Goal: Information Seeking & Learning: Find specific fact

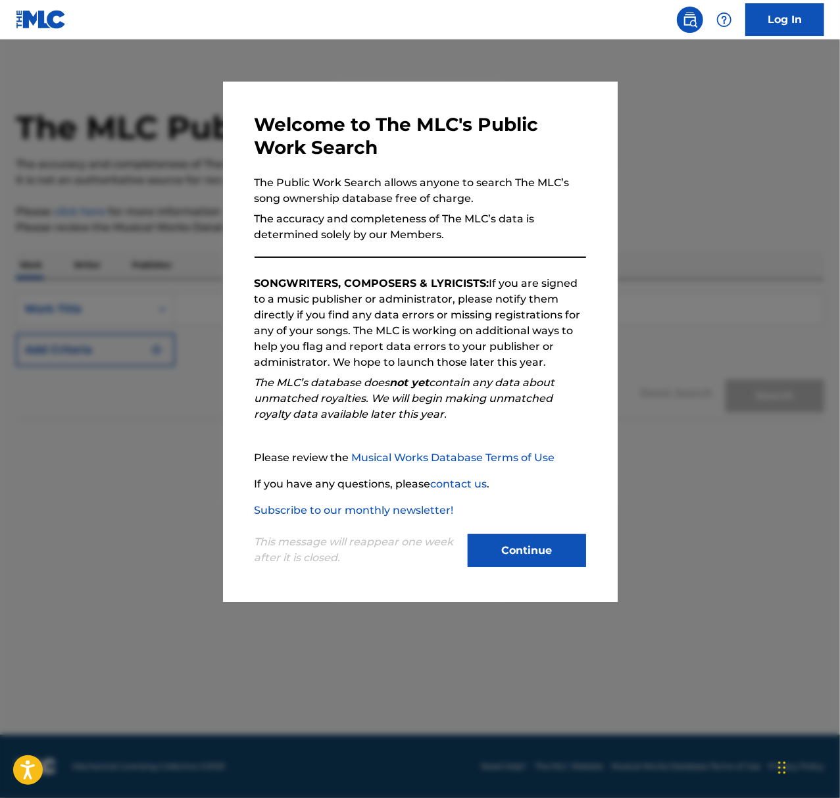
click at [530, 547] on button "Continue" at bounding box center [527, 550] width 118 height 33
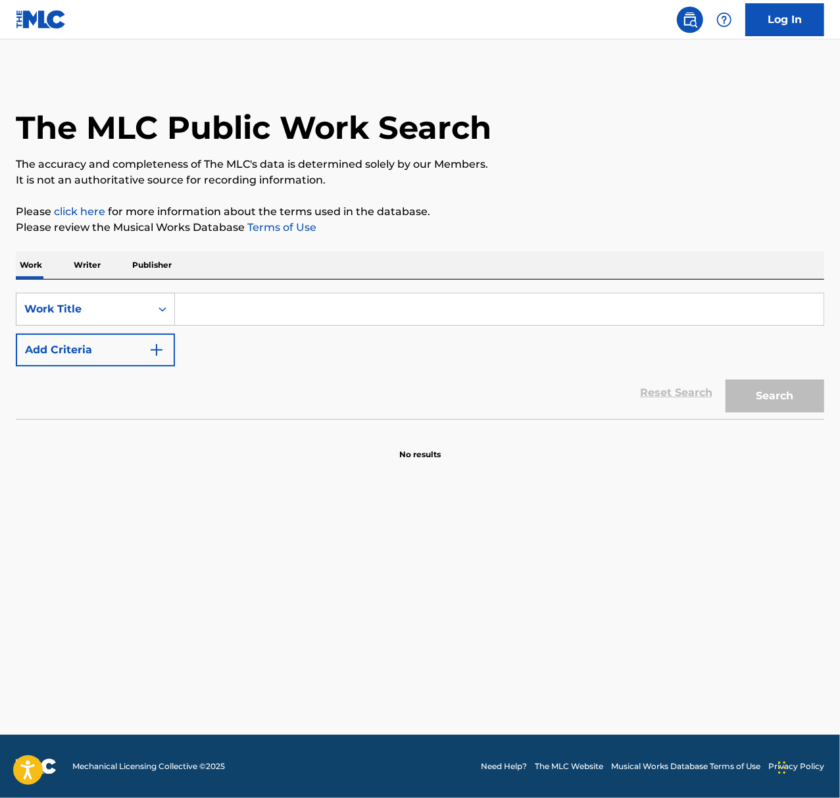
click at [218, 306] on input "Search Form" at bounding box center [499, 309] width 649 height 32
type input "whoop"
click at [159, 349] on img "Search Form" at bounding box center [157, 350] width 16 height 16
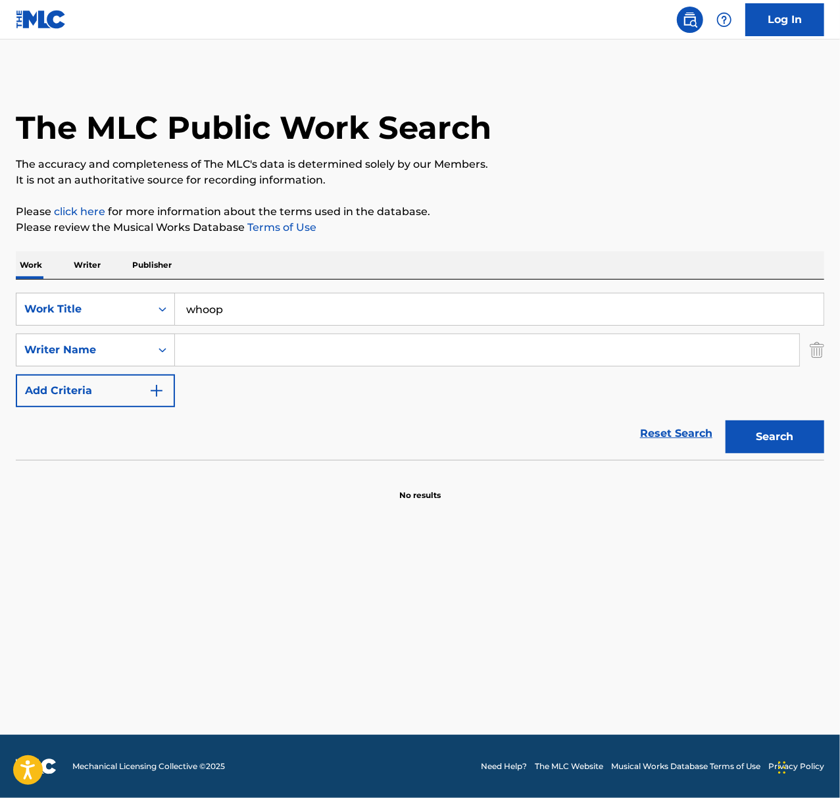
click at [225, 349] on input "Search Form" at bounding box center [487, 350] width 624 height 32
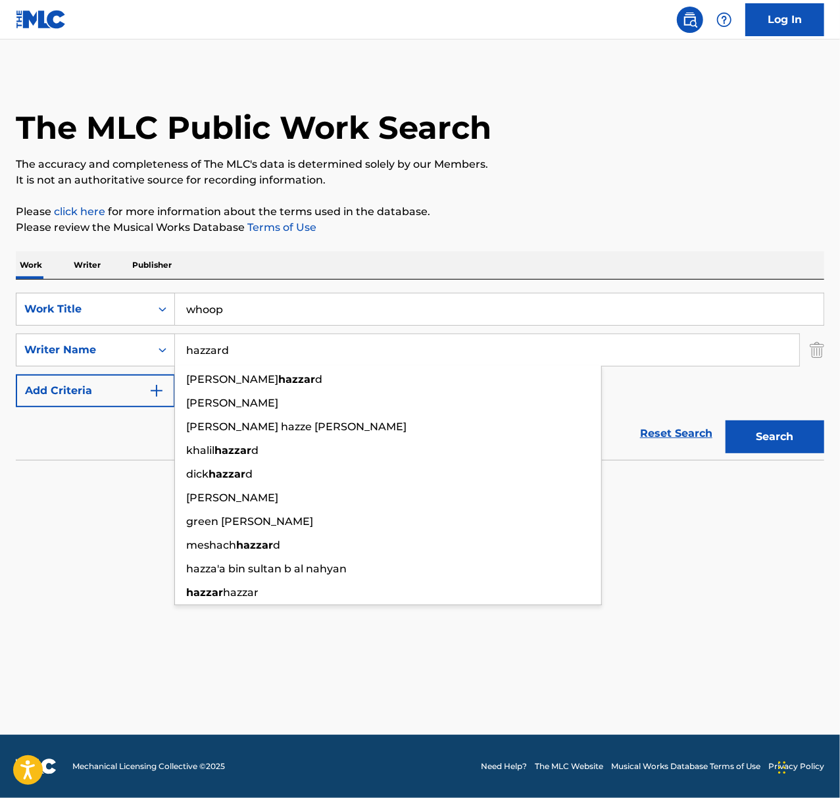
type input "hazzard"
click at [725, 420] on button "Search" at bounding box center [774, 436] width 99 height 33
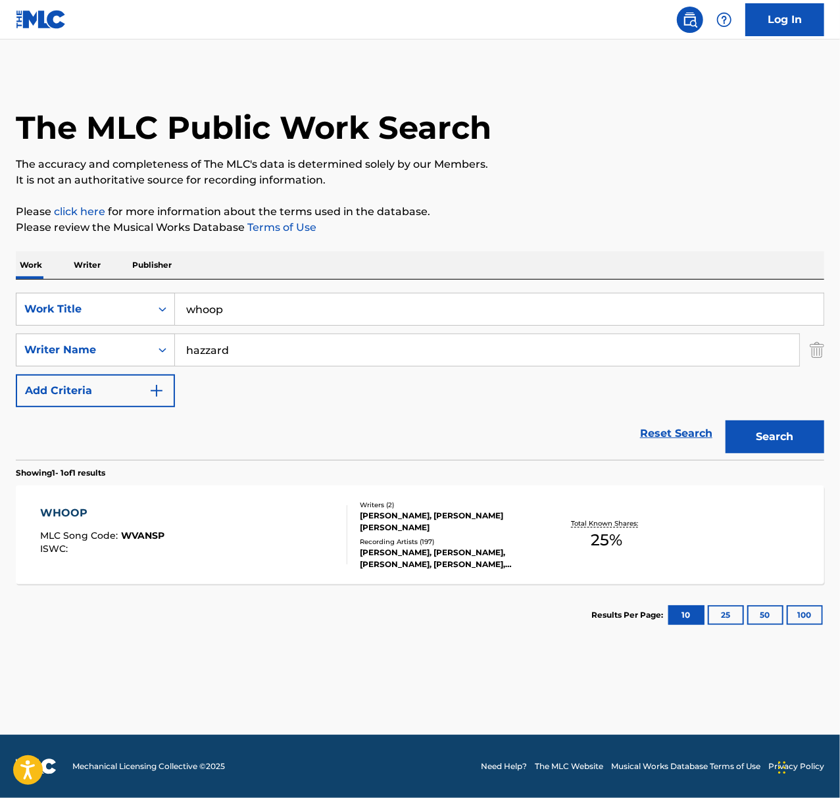
click at [122, 537] on span "WVANSP" at bounding box center [142, 535] width 43 height 12
